Goal: Information Seeking & Learning: Learn about a topic

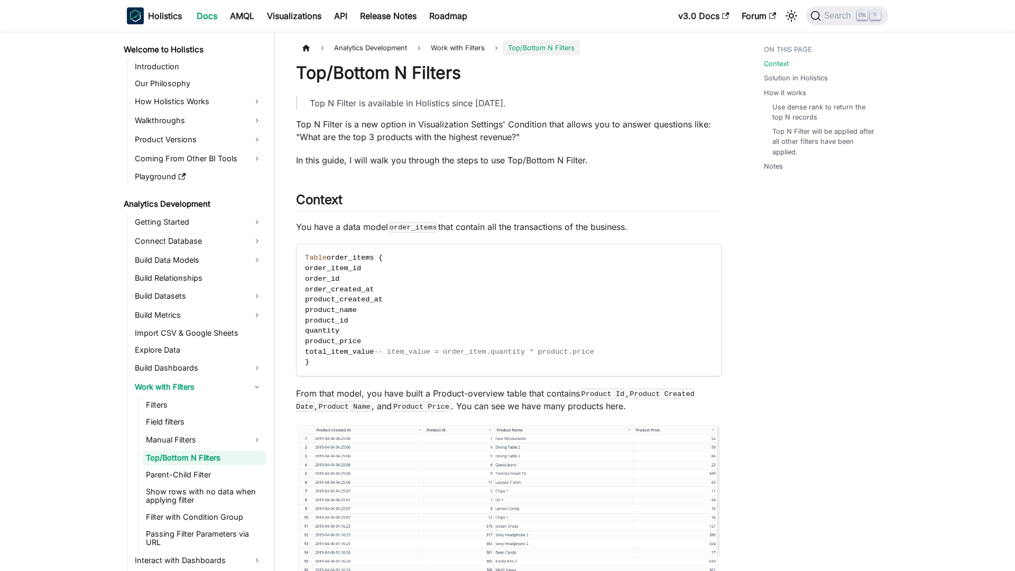
scroll to position [2, 0]
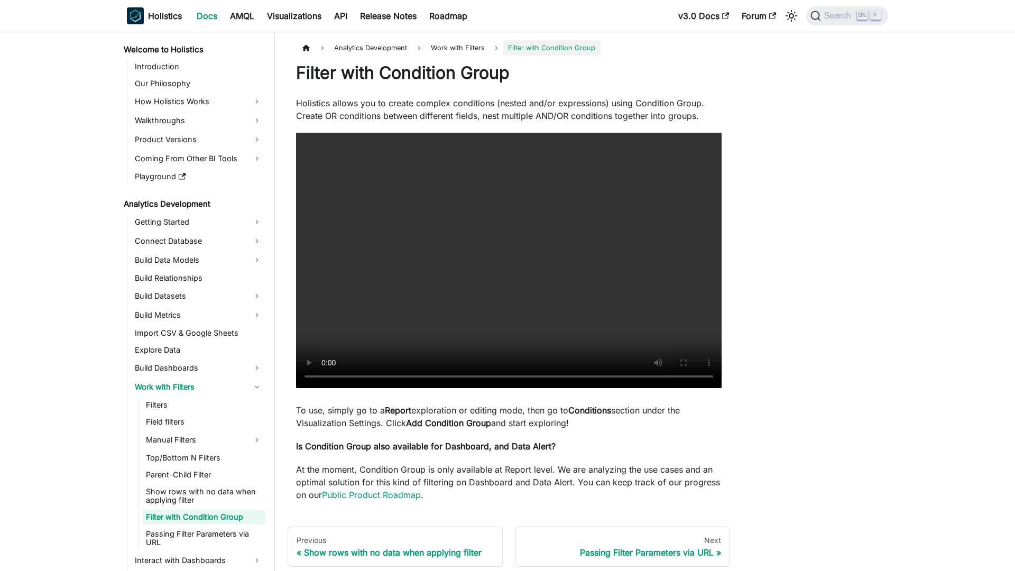
scroll to position [61, 0]
